Goal: Navigation & Orientation: Find specific page/section

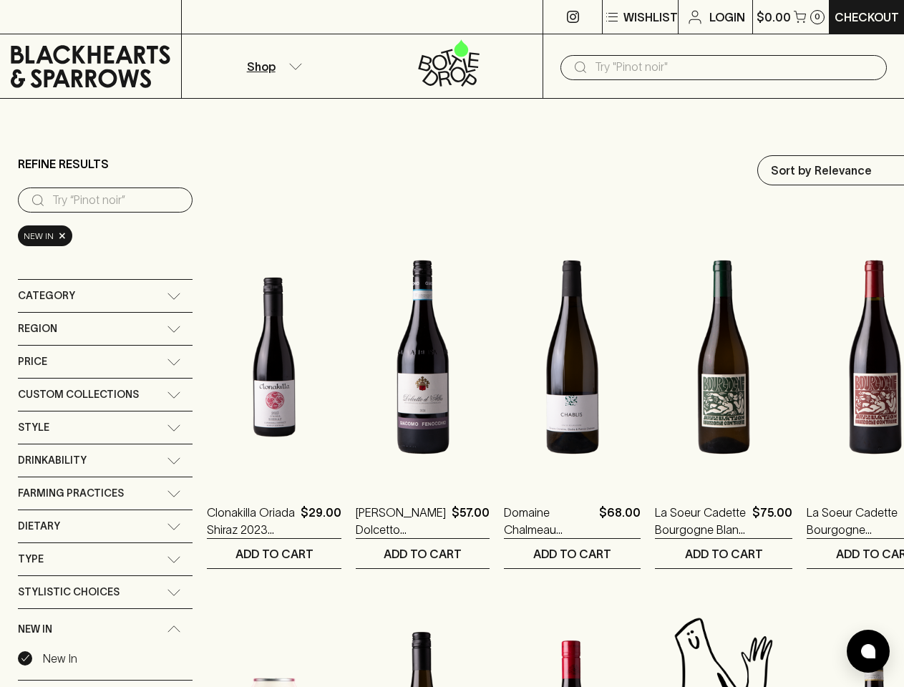
click at [639, 17] on p "Wishlist" at bounding box center [650, 17] width 54 height 17
click at [105, 200] on input "search" at bounding box center [116, 200] width 129 height 23
click at [105, 296] on div "Category" at bounding box center [92, 296] width 149 height 18
